Goal: Information Seeking & Learning: Learn about a topic

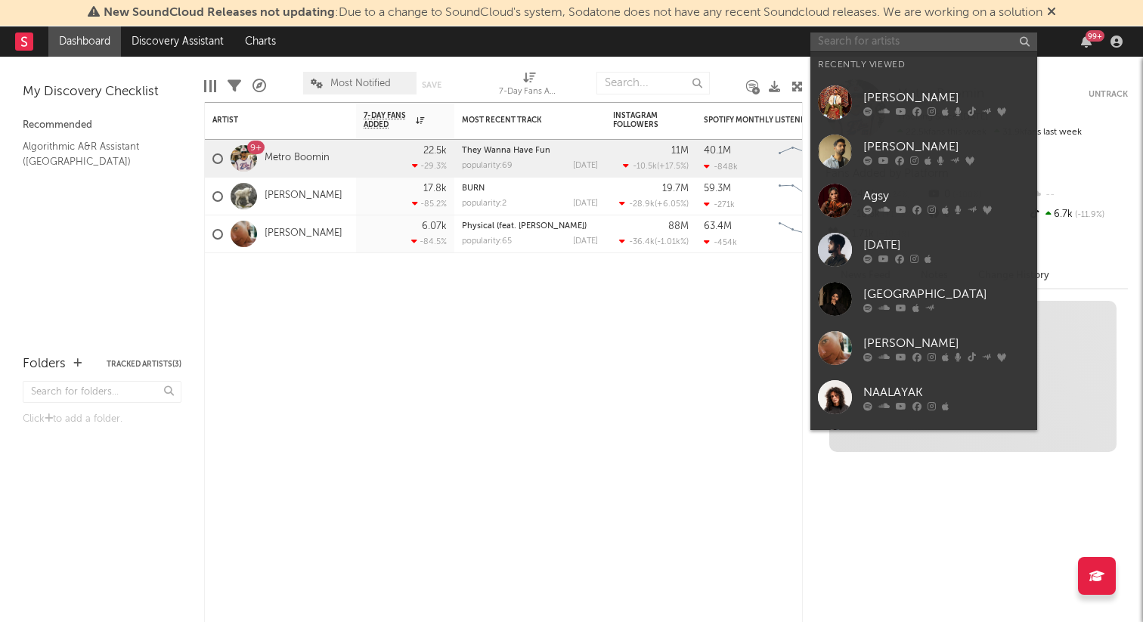
click at [878, 37] on input "text" at bounding box center [923, 41] width 227 height 19
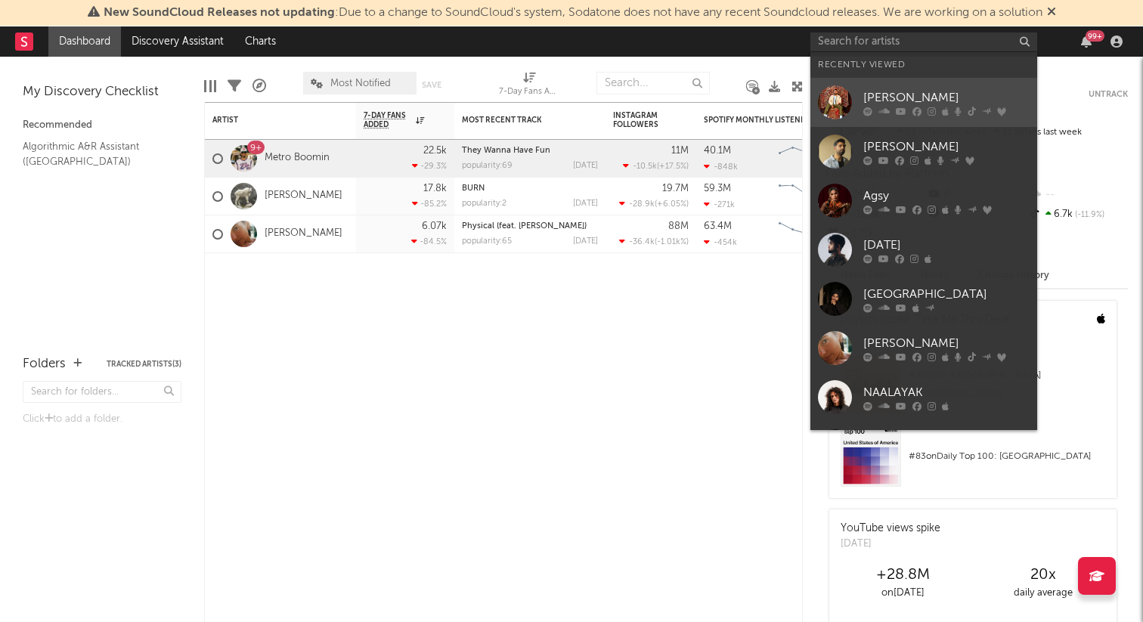
click at [894, 121] on link "[PERSON_NAME]" at bounding box center [923, 102] width 227 height 49
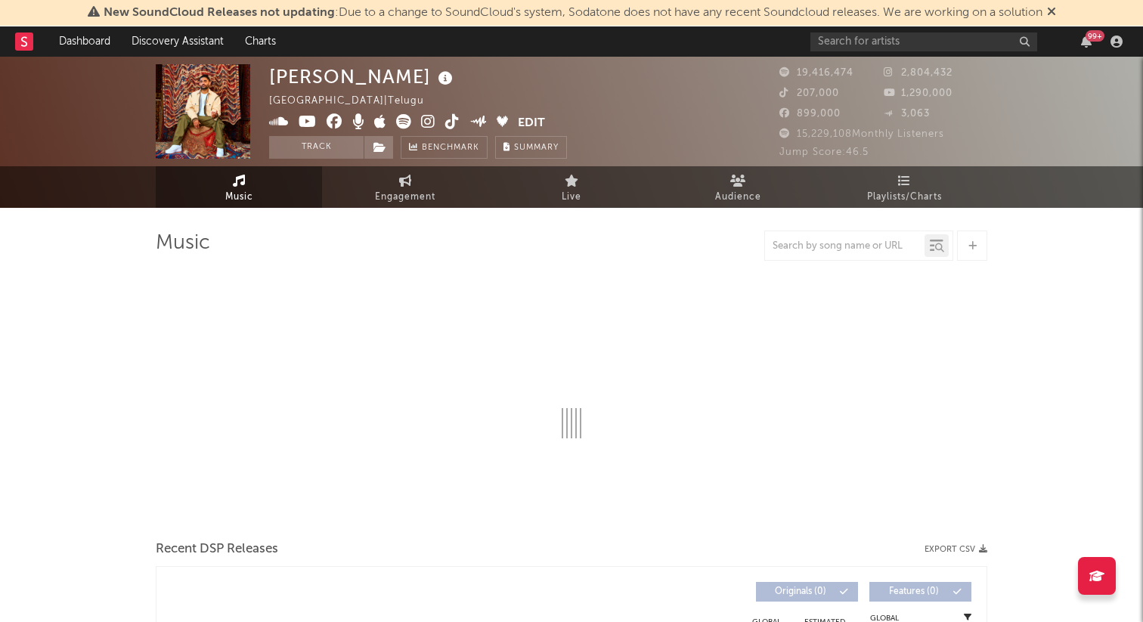
select select "6m"
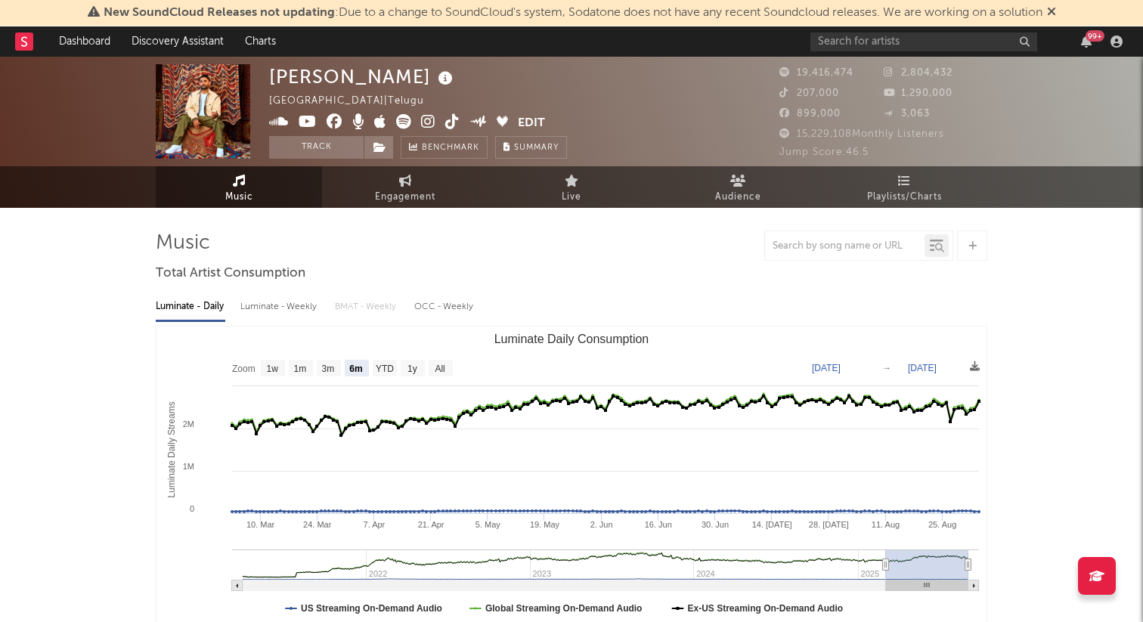
click at [1056, 8] on icon at bounding box center [1051, 11] width 9 height 12
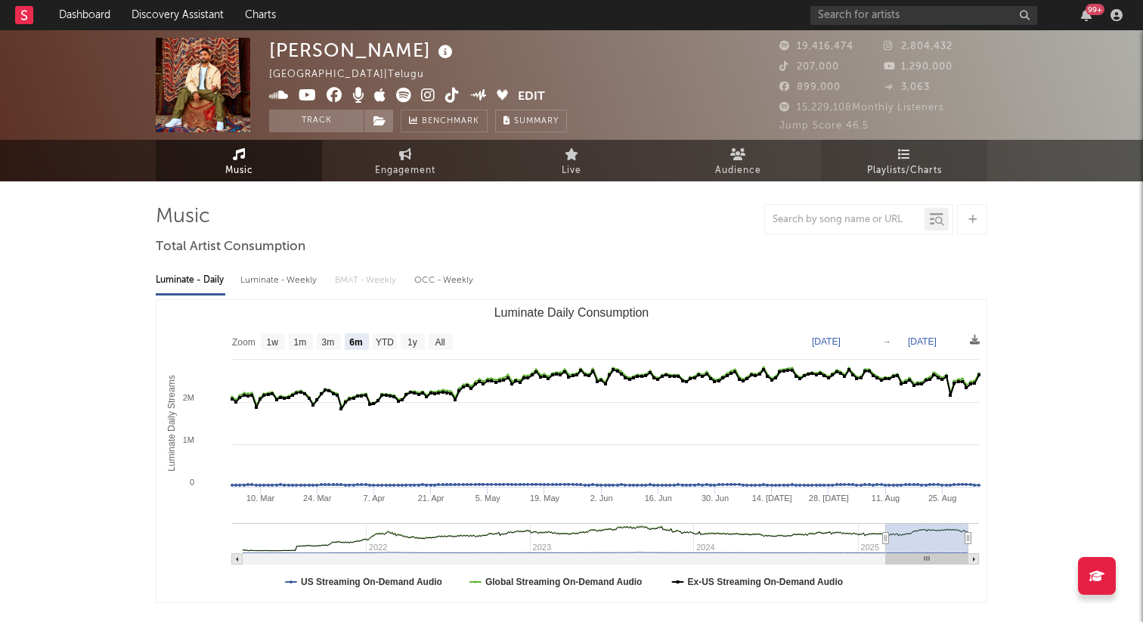
click at [906, 166] on span "Playlists/Charts" at bounding box center [904, 171] width 75 height 18
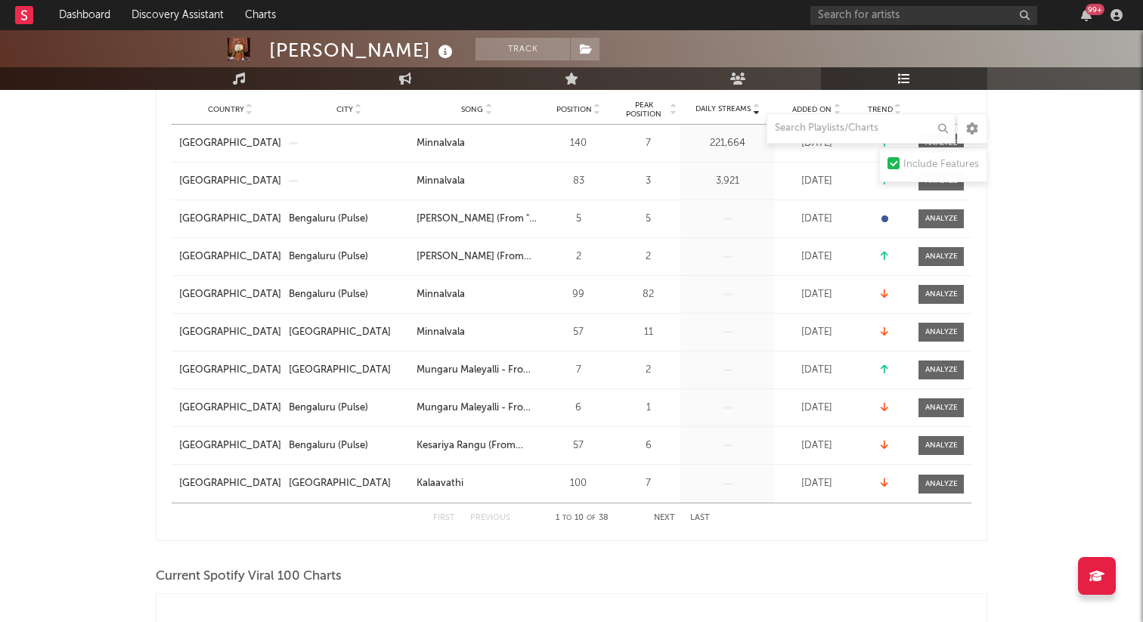
scroll to position [281, 0]
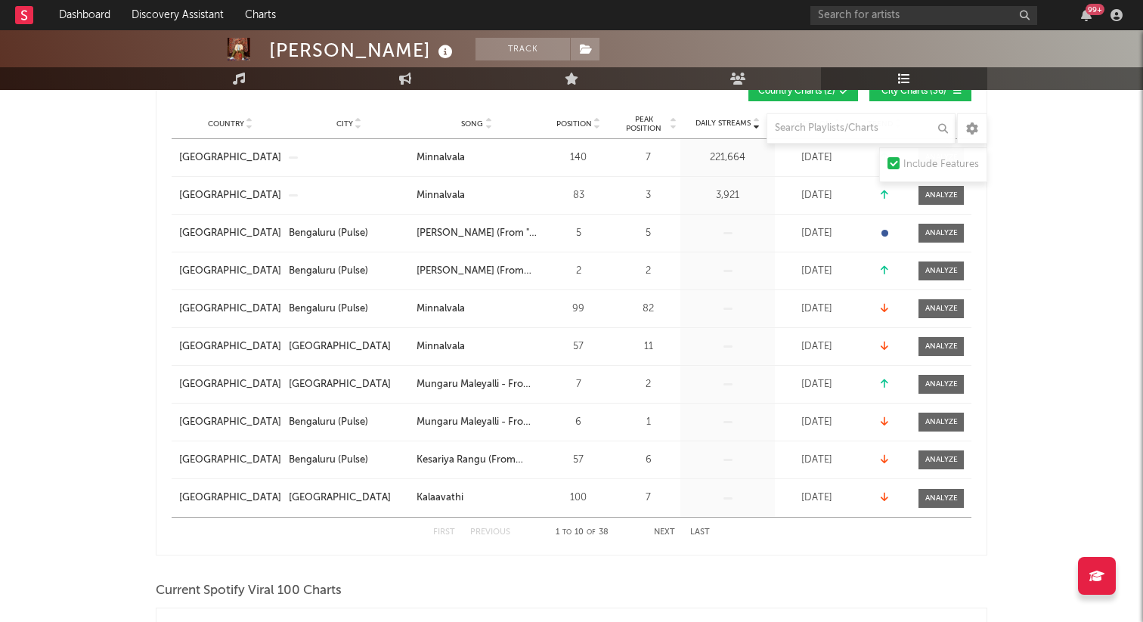
click at [664, 531] on button "Next" at bounding box center [664, 532] width 21 height 8
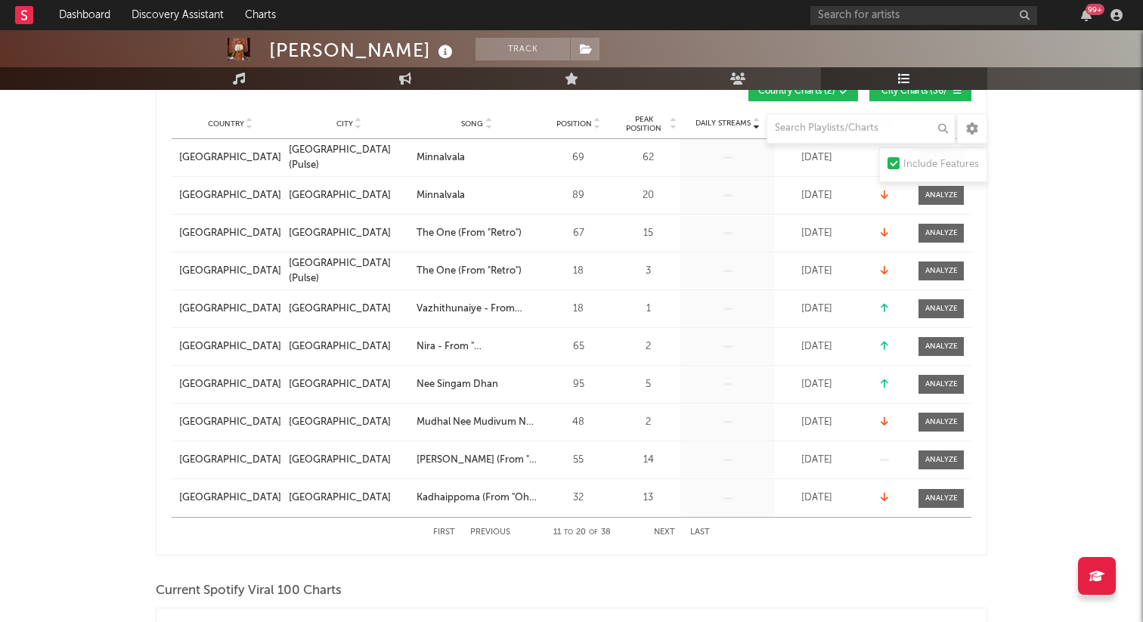
click at [661, 531] on button "Next" at bounding box center [664, 532] width 21 height 8
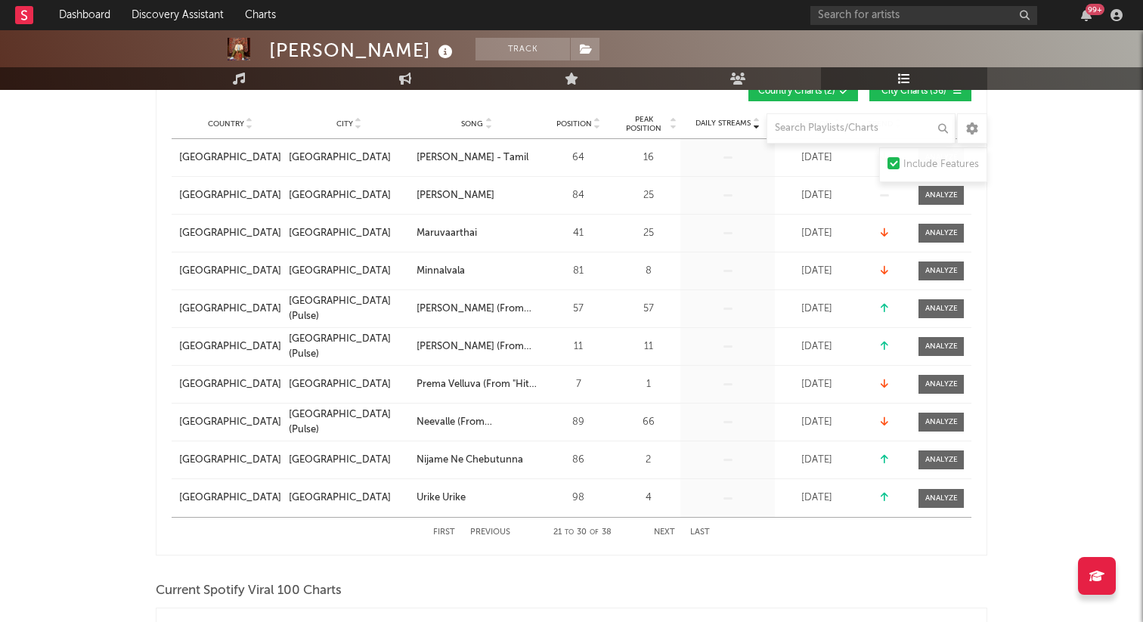
click at [661, 531] on button "Next" at bounding box center [664, 532] width 21 height 8
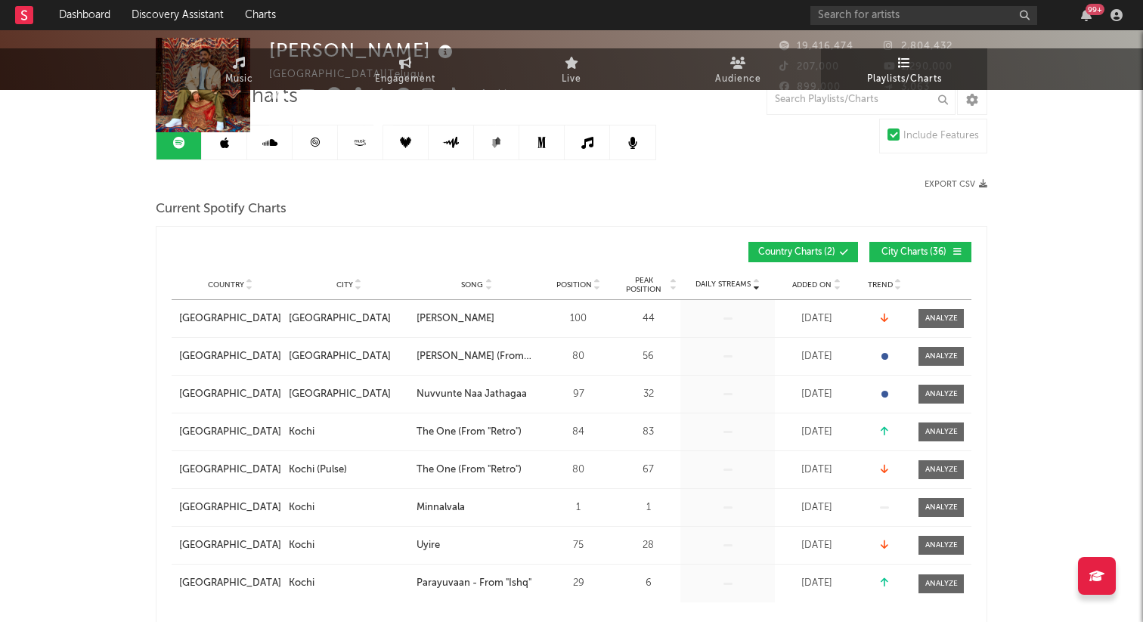
scroll to position [0, 0]
